Goal: Task Accomplishment & Management: Manage account settings

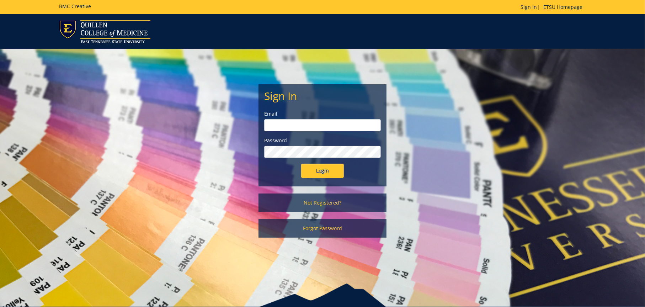
type input "[EMAIL_ADDRESS][DOMAIN_NAME]"
click at [329, 170] on input "Login" at bounding box center [322, 171] width 43 height 14
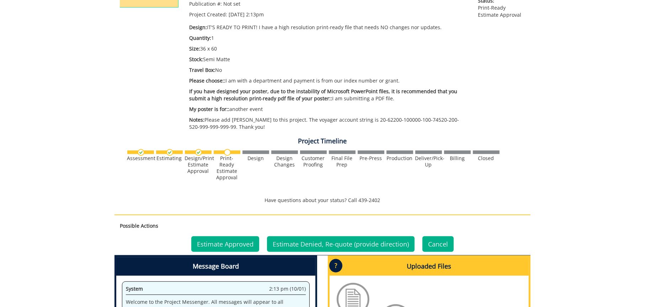
scroll to position [249, 0]
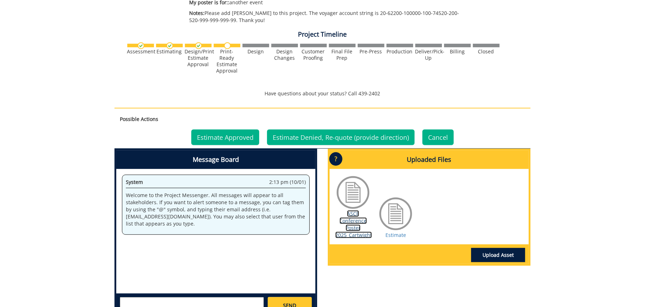
click at [356, 220] on link "ASCP Conference Poster 2025_Cartwight" at bounding box center [353, 224] width 37 height 28
click at [398, 235] on link "Estimate" at bounding box center [395, 235] width 21 height 7
click at [219, 138] on link "Estimate Approved" at bounding box center [225, 137] width 68 height 16
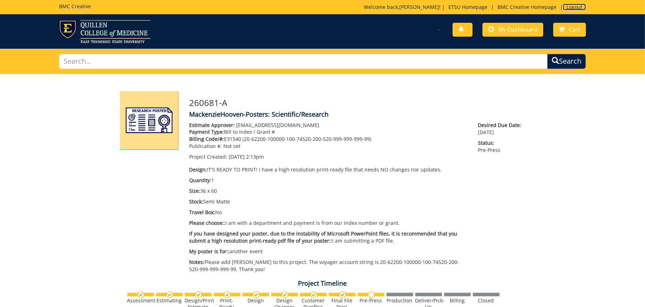
click at [575, 8] on link "Logout" at bounding box center [574, 7] width 23 height 7
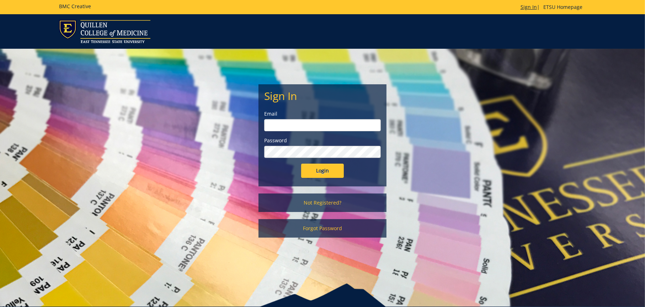
type input "shurbaji@etsu.edu"
click at [525, 9] on link "Sign In" at bounding box center [529, 7] width 16 height 7
type input "[EMAIL_ADDRESS][DOMAIN_NAME]"
click at [336, 167] on input "Login" at bounding box center [322, 171] width 43 height 14
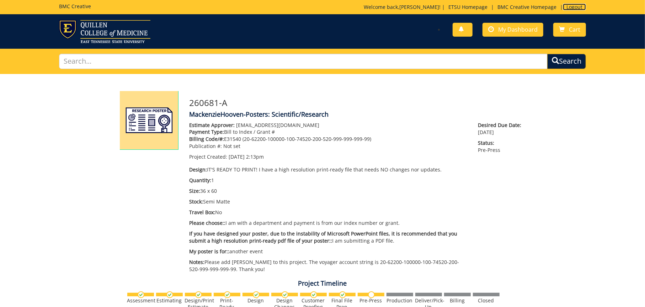
click at [572, 7] on link "Logout" at bounding box center [574, 7] width 23 height 7
